Goal: Check status

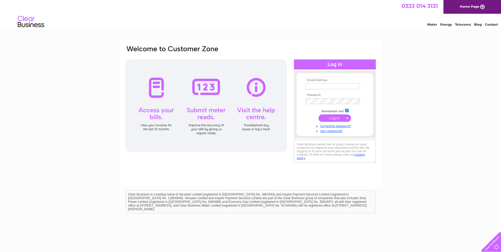
type input "[PERSON_NAME][EMAIL_ADDRESS][PERSON_NAME][DOMAIN_NAME]"
click at [337, 118] on input "submit" at bounding box center [334, 117] width 32 height 7
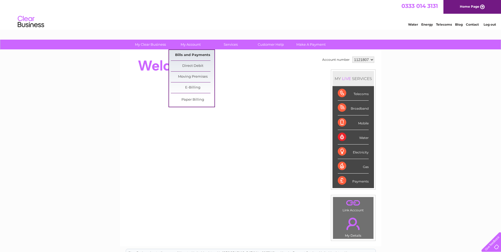
click at [191, 54] on link "Bills and Payments" at bounding box center [193, 55] width 44 height 11
